Goal: Information Seeking & Learning: Understand process/instructions

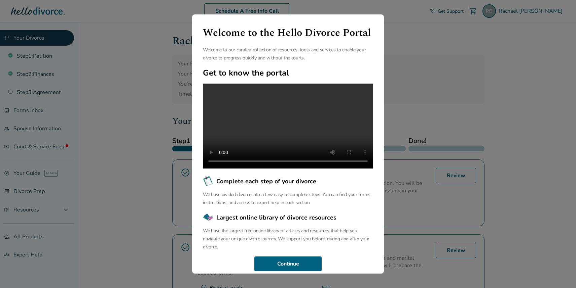
scroll to position [19, 0]
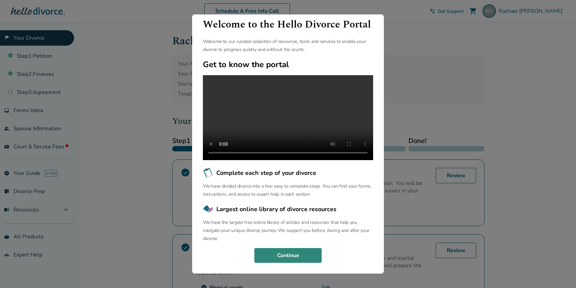
click at [292, 252] on button "Continue" at bounding box center [287, 255] width 67 height 15
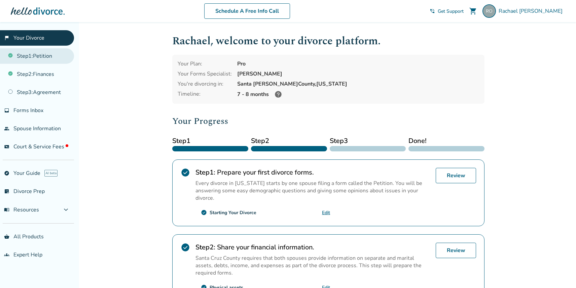
click at [46, 59] on link "Step 1 : Petition" at bounding box center [37, 55] width 74 height 15
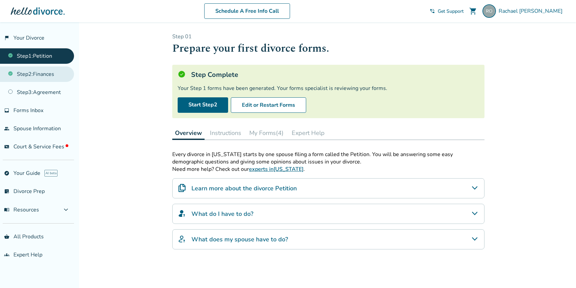
click at [45, 78] on link "Step 2 : Finances" at bounding box center [37, 74] width 74 height 15
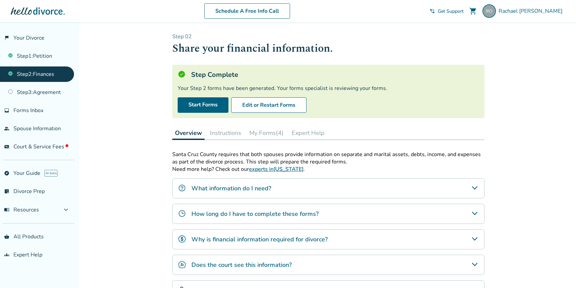
click at [475, 187] on icon "What information do I need?" at bounding box center [474, 188] width 5 height 3
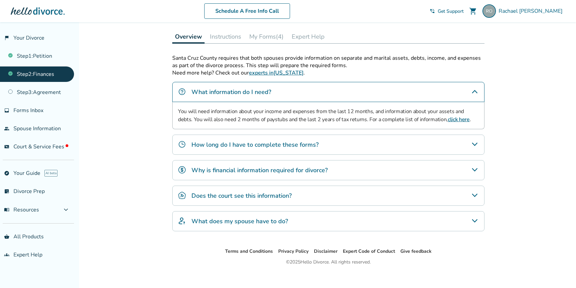
scroll to position [97, 0]
click at [472, 221] on icon "What does my spouse have to do?" at bounding box center [474, 221] width 8 height 8
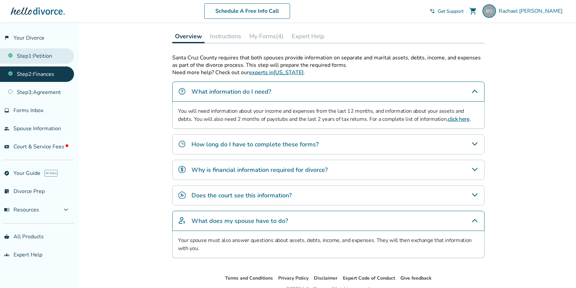
click at [45, 54] on link "Step 1 : Petition" at bounding box center [37, 55] width 74 height 15
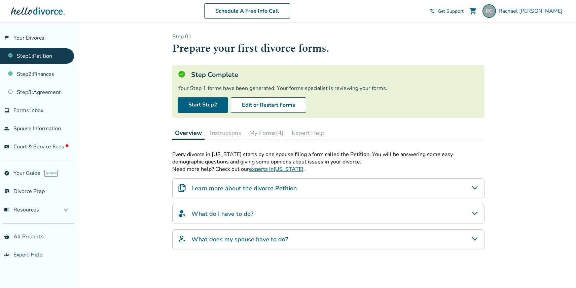
click at [284, 188] on h4 "Learn more about the divorce Petition" at bounding box center [243, 188] width 105 height 9
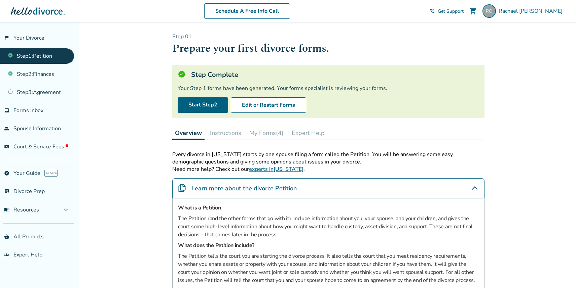
click at [284, 187] on h4 "Learn more about the divorce Petition" at bounding box center [243, 188] width 105 height 9
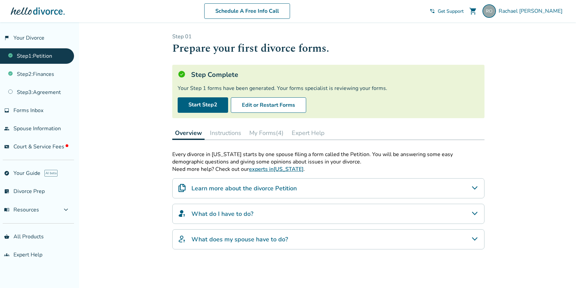
click at [187, 244] on div "What does my spouse have to do?" at bounding box center [328, 240] width 312 height 20
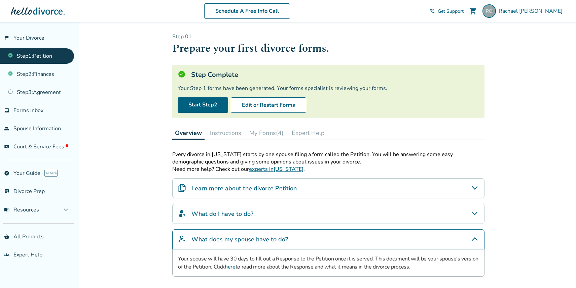
click at [229, 267] on link "here" at bounding box center [230, 267] width 11 height 7
click at [266, 139] on button "My Forms (4)" at bounding box center [266, 132] width 40 height 13
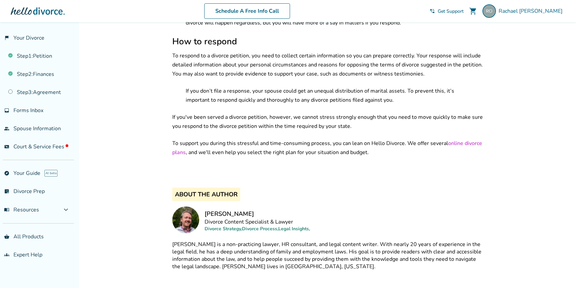
scroll to position [734, 0]
